Goal: Navigation & Orientation: Understand site structure

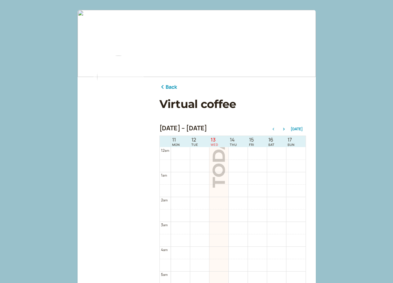
scroll to position [309, 0]
click at [116, 86] on img at bounding box center [119, 77] width 50 height 50
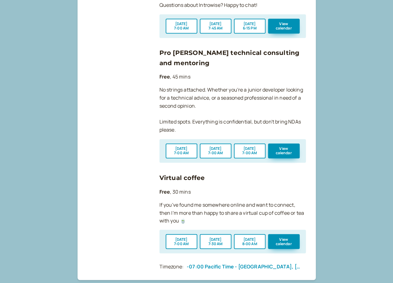
scroll to position [430, 0]
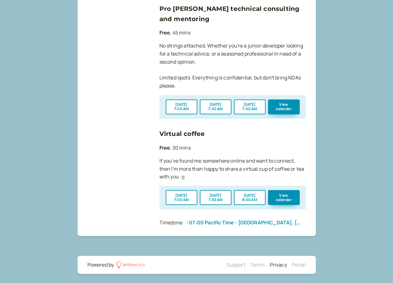
click at [279, 262] on link "Privacy" at bounding box center [277, 264] width 17 height 7
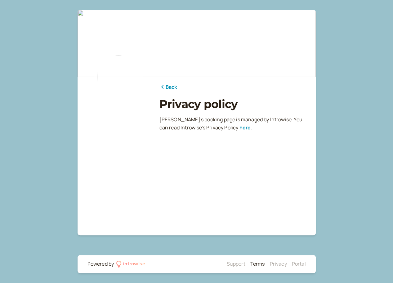
click at [256, 261] on link "Terms" at bounding box center [257, 263] width 15 height 7
click at [167, 82] on div "Back Terms of service [PERSON_NAME] ' s booking page is managed by Introwise. Y…" at bounding box center [232, 104] width 146 height 55
click at [167, 85] on link "Back" at bounding box center [168, 87] width 18 height 8
click at [167, 87] on link "Back" at bounding box center [168, 87] width 18 height 8
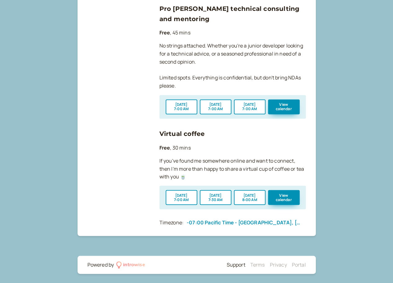
click at [241, 265] on link "Support" at bounding box center [235, 264] width 19 height 7
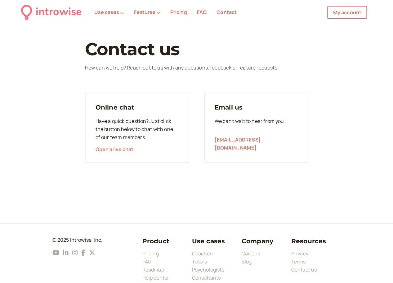
scroll to position [11, 0]
